Goal: Task Accomplishment & Management: Use online tool/utility

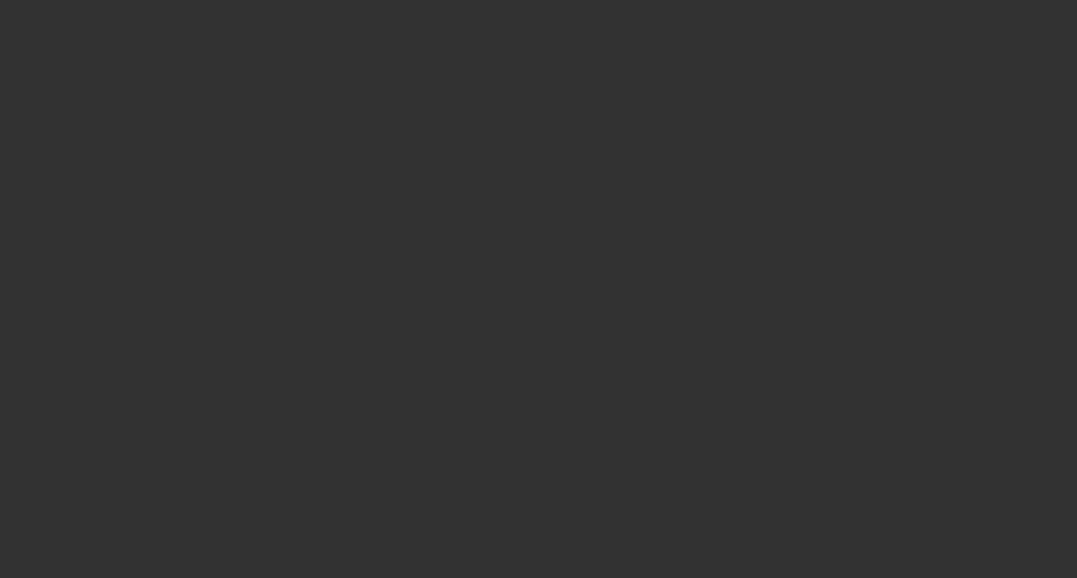
select select "0"
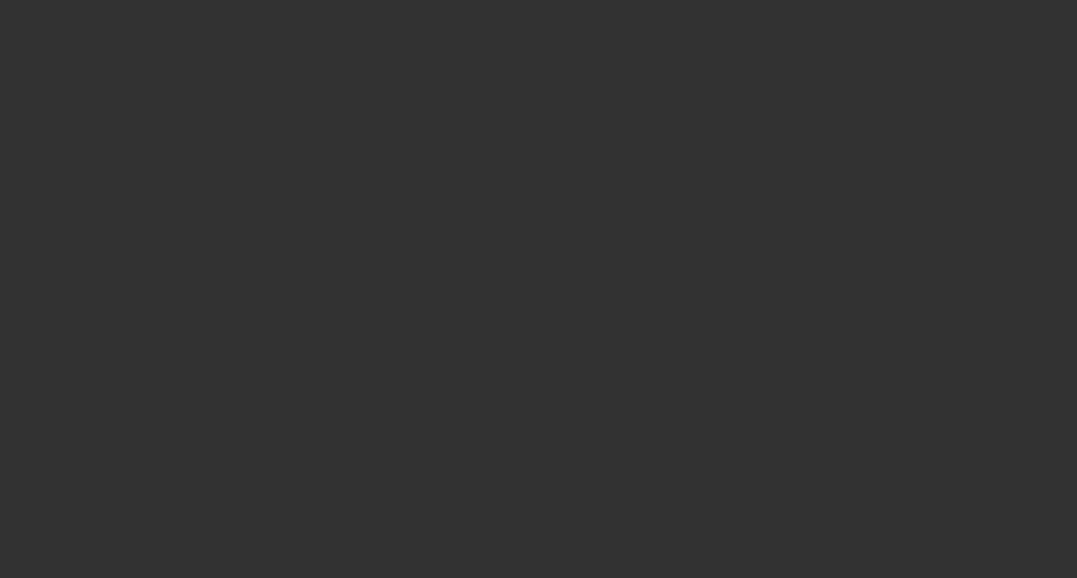
select select "0.1"
select select "0"
select select "0.1"
select select "0"
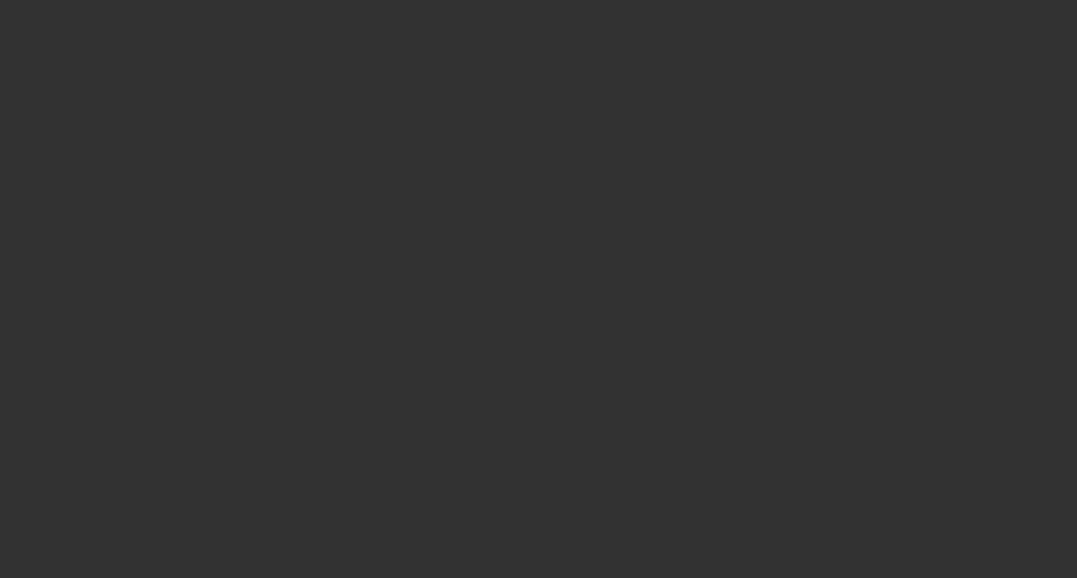
select select "0"
select select "0.1"
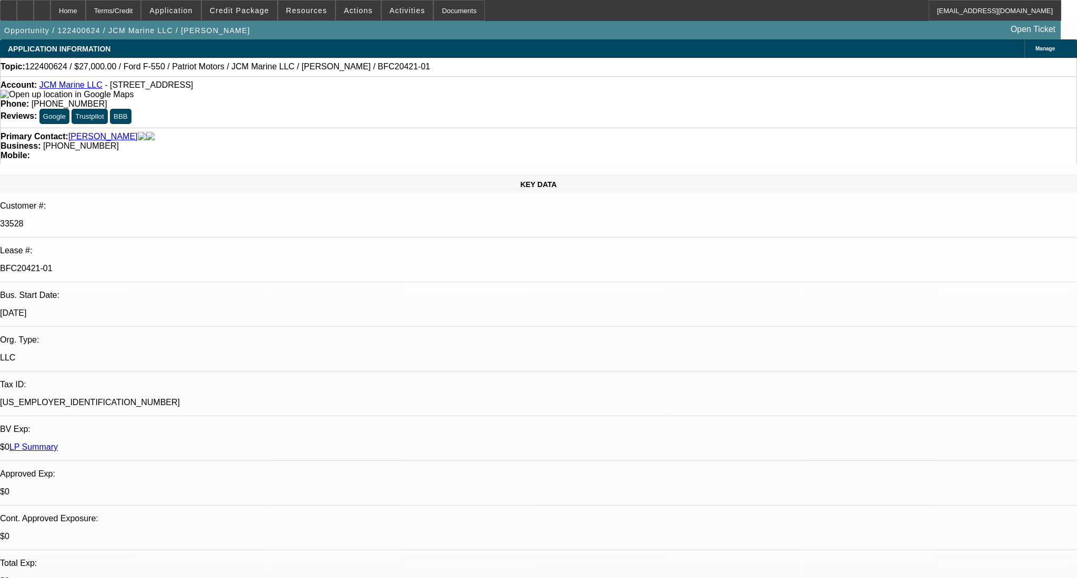
select select "1"
select select "3"
select select "6"
select select "1"
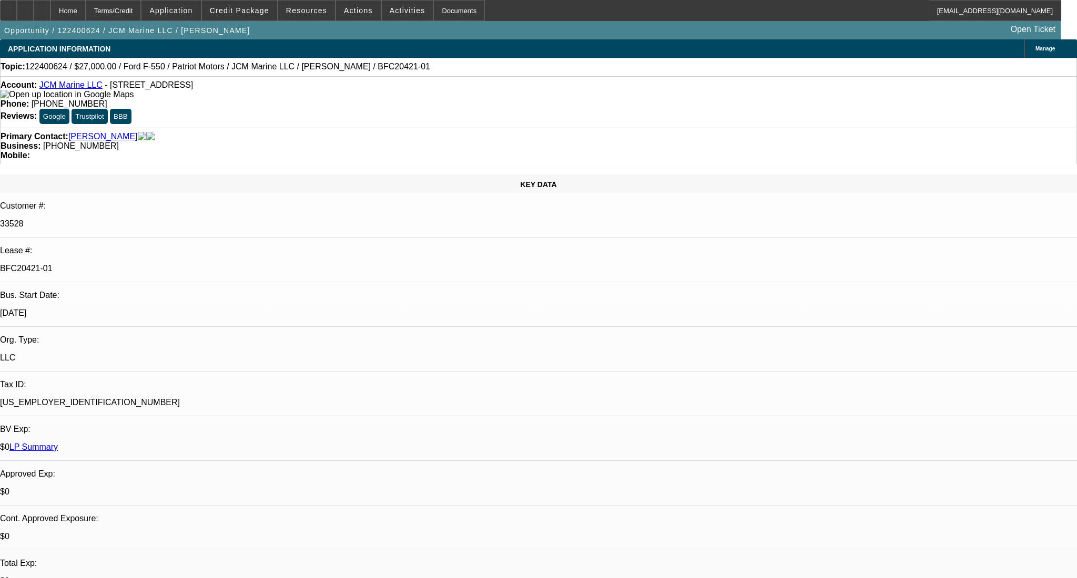
select select "4"
select select "1"
select select "4"
select select "1"
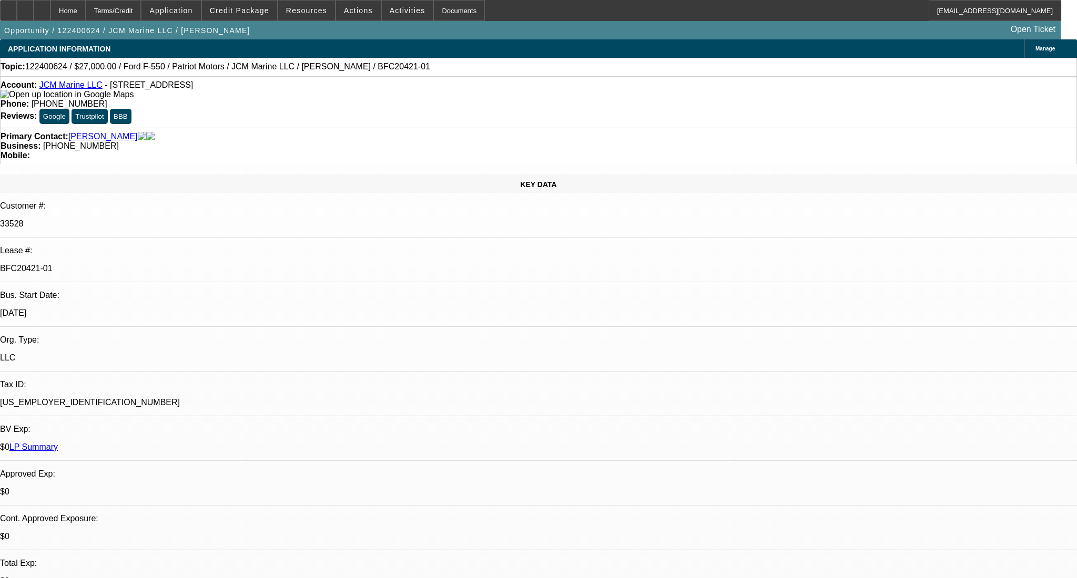
select select "3"
select select "4"
drag, startPoint x: 767, startPoint y: 19, endPoint x: 774, endPoint y: 16, distance: 7.8
click at [767, 19] on div "Home Terms/Credit Application Credit Package Resources Actions Activities Docum…" at bounding box center [525, 10] width 1050 height 21
